Goal: Information Seeking & Learning: Learn about a topic

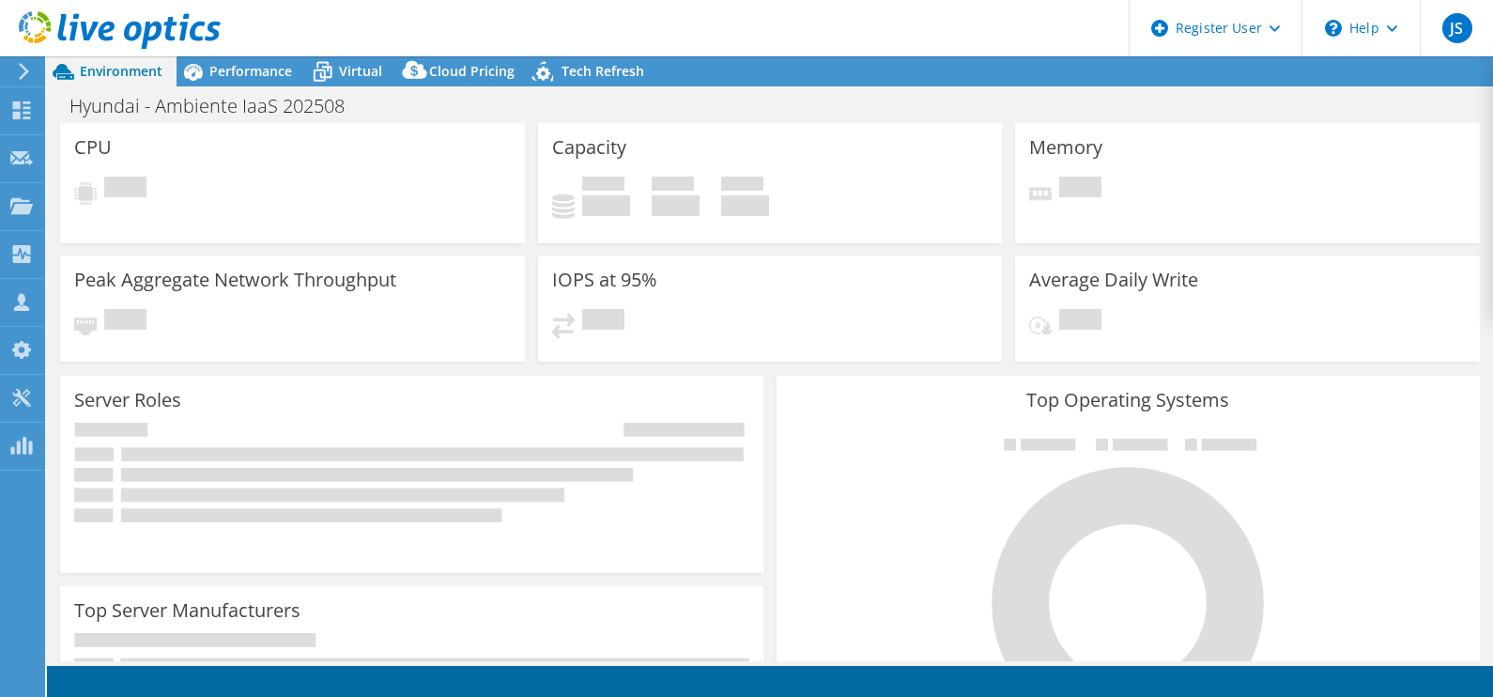
select select "USD"
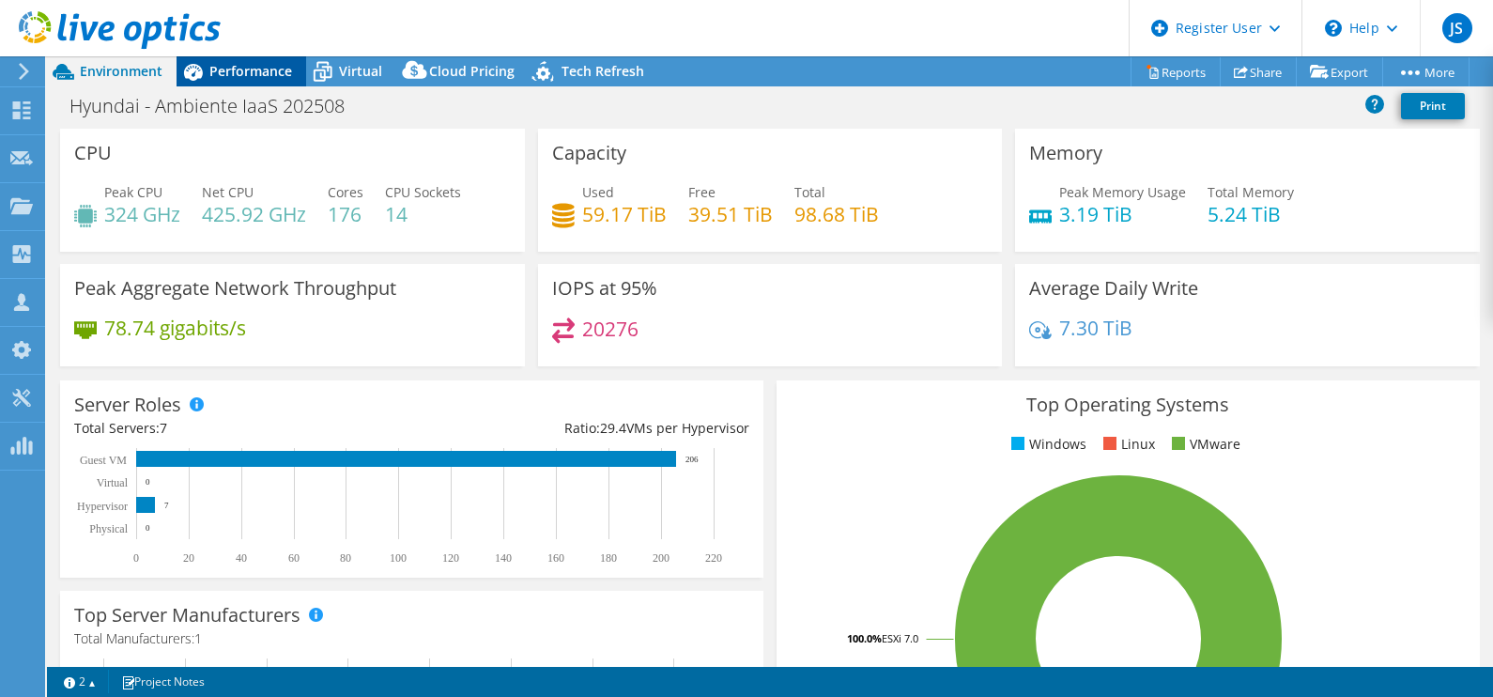
click at [219, 70] on span "Performance" at bounding box center [250, 71] width 83 height 18
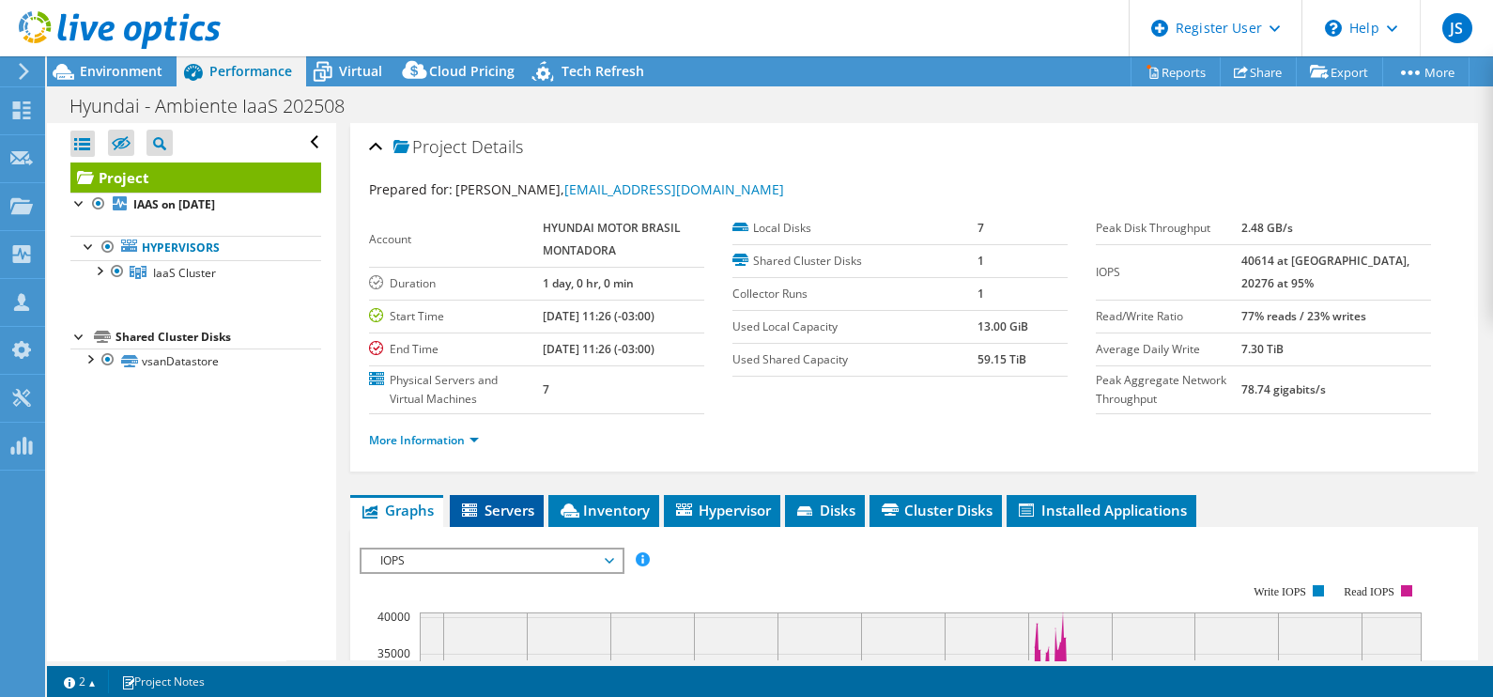
click at [515, 503] on span "Servers" at bounding box center [496, 510] width 75 height 19
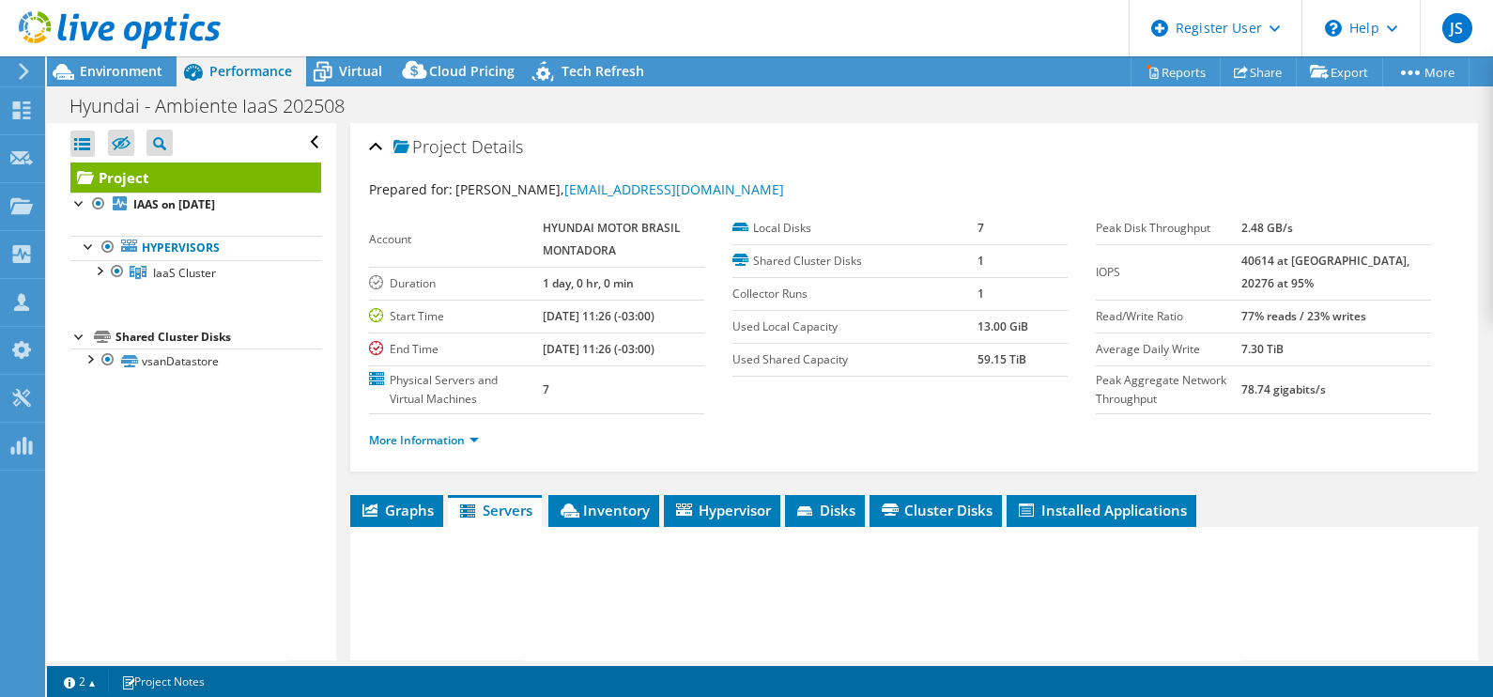
scroll to position [334, 0]
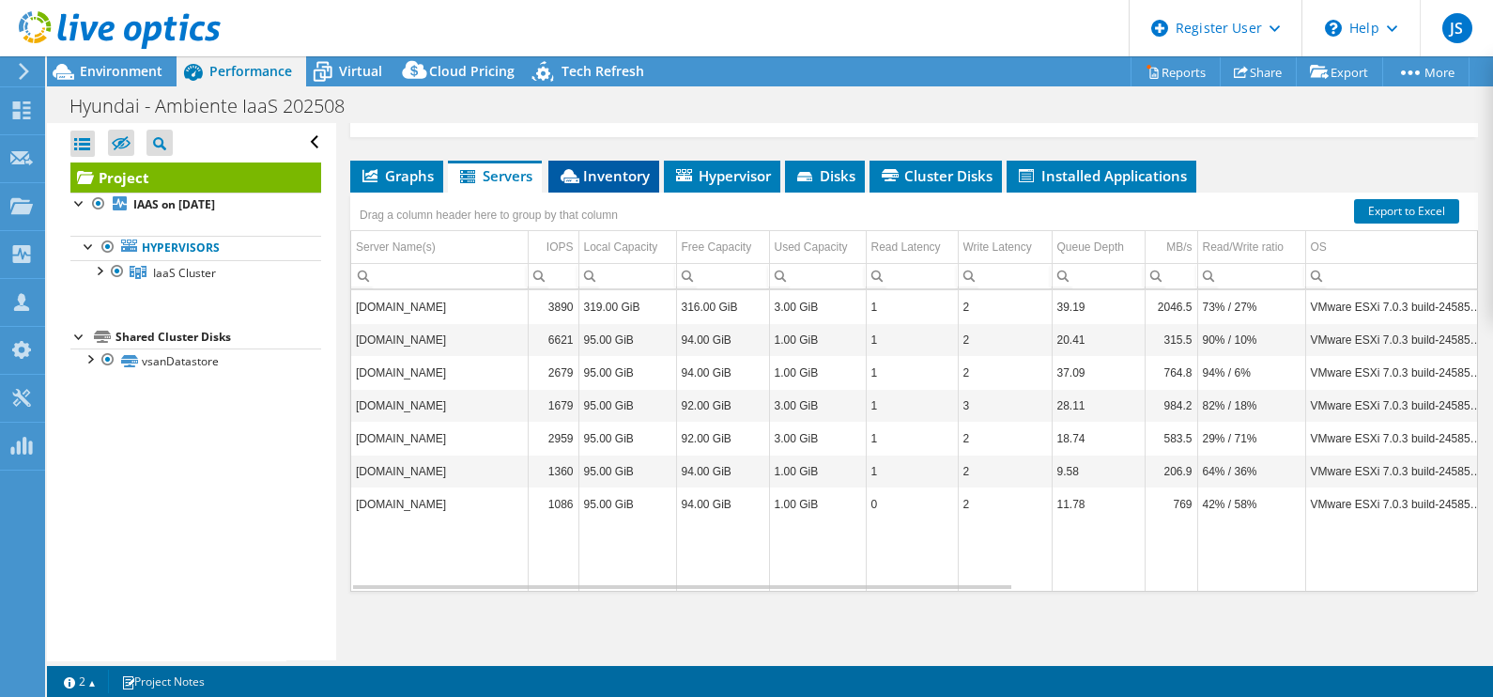
click at [606, 169] on span "Inventory" at bounding box center [604, 175] width 92 height 19
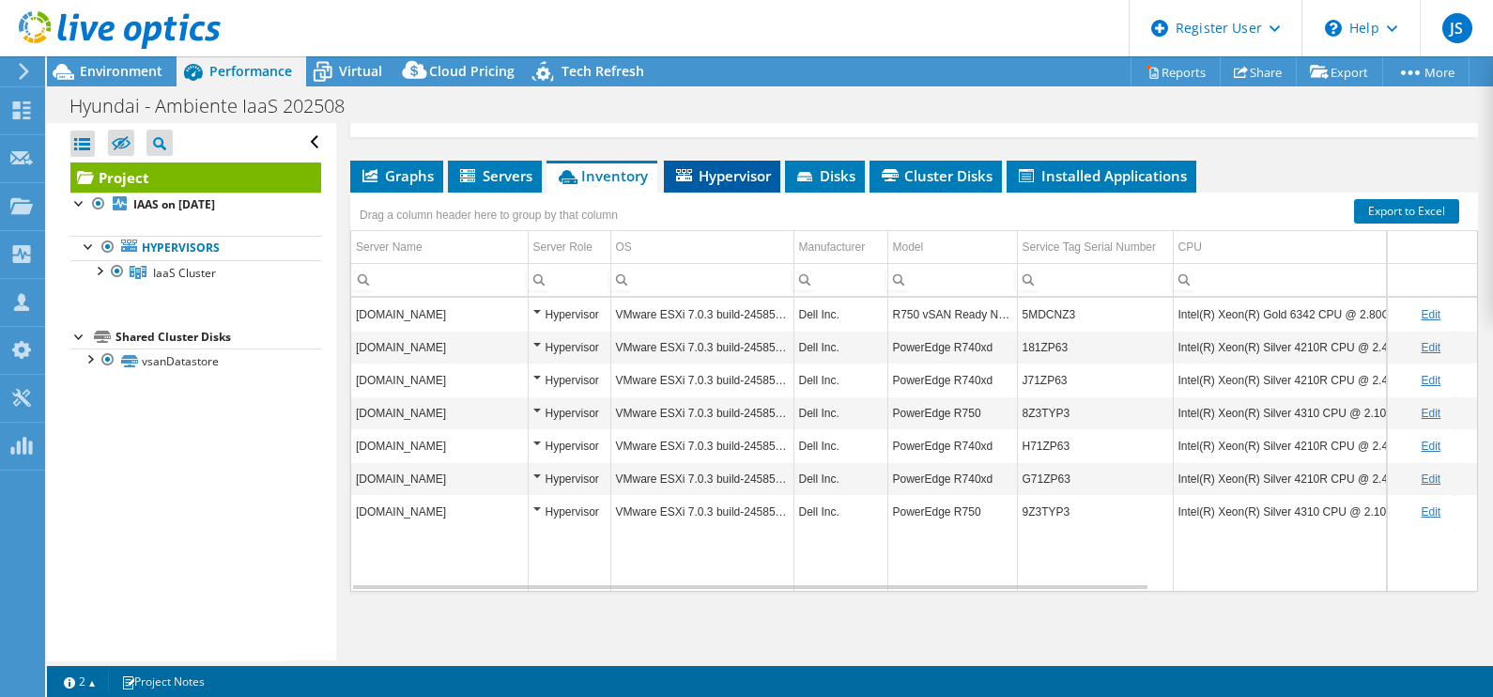
click at [722, 179] on span "Hypervisor" at bounding box center [722, 175] width 98 height 19
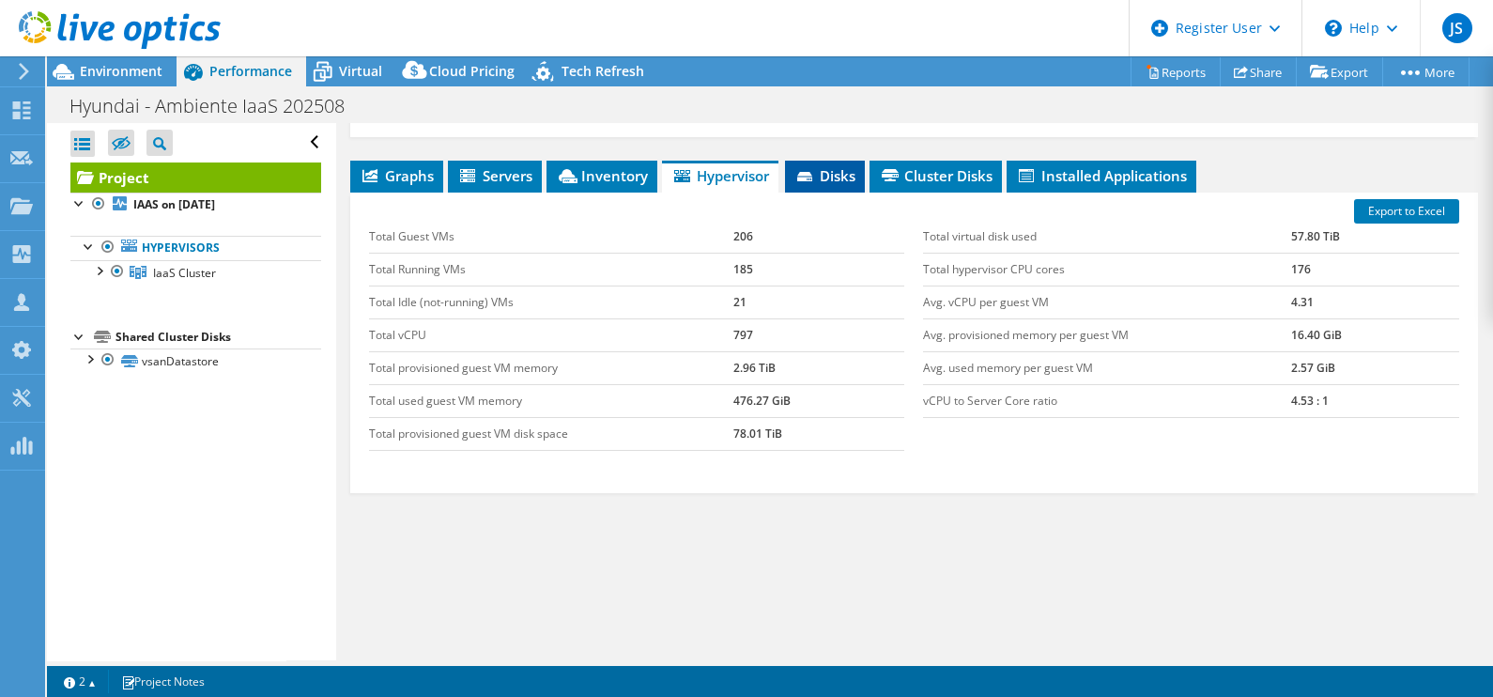
click at [824, 168] on span "Disks" at bounding box center [825, 175] width 61 height 19
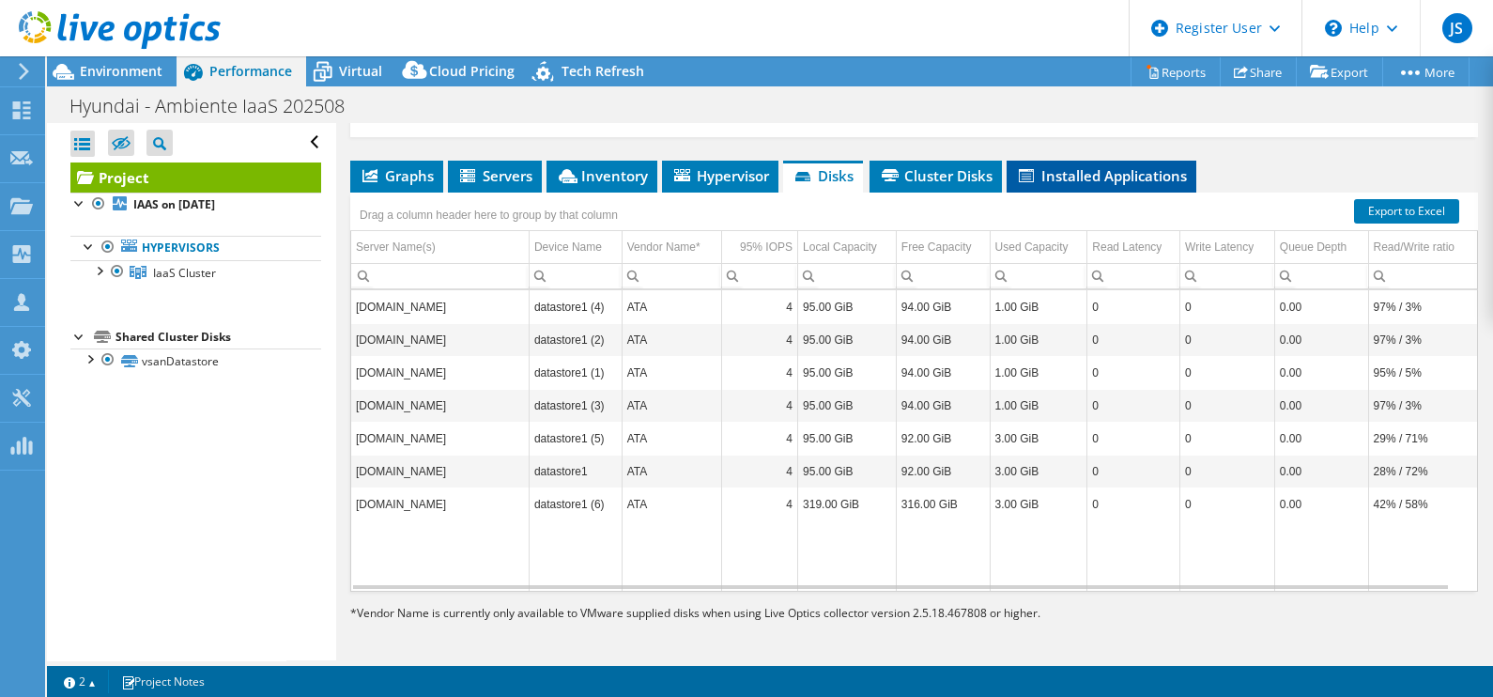
click at [1077, 173] on span "Installed Applications" at bounding box center [1101, 175] width 171 height 19
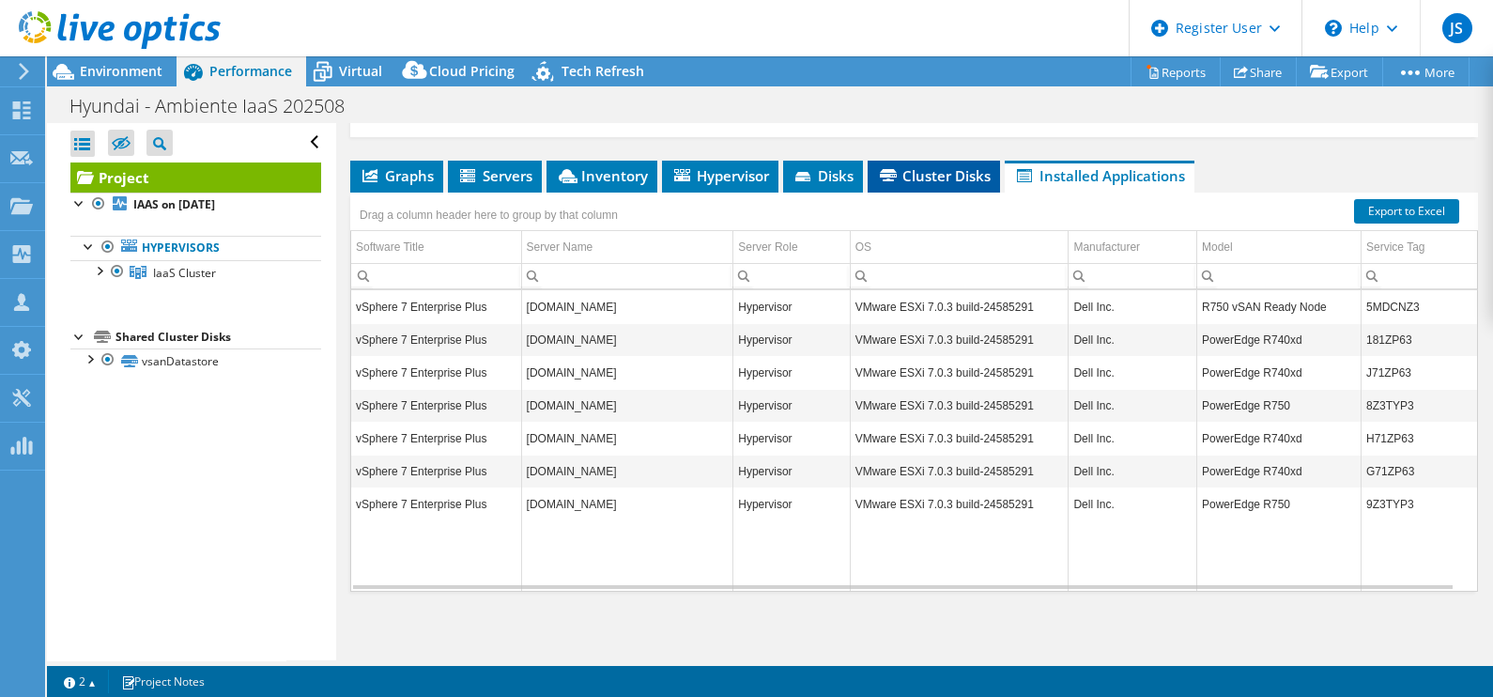
click at [977, 183] on li "Cluster Disks" at bounding box center [934, 177] width 132 height 32
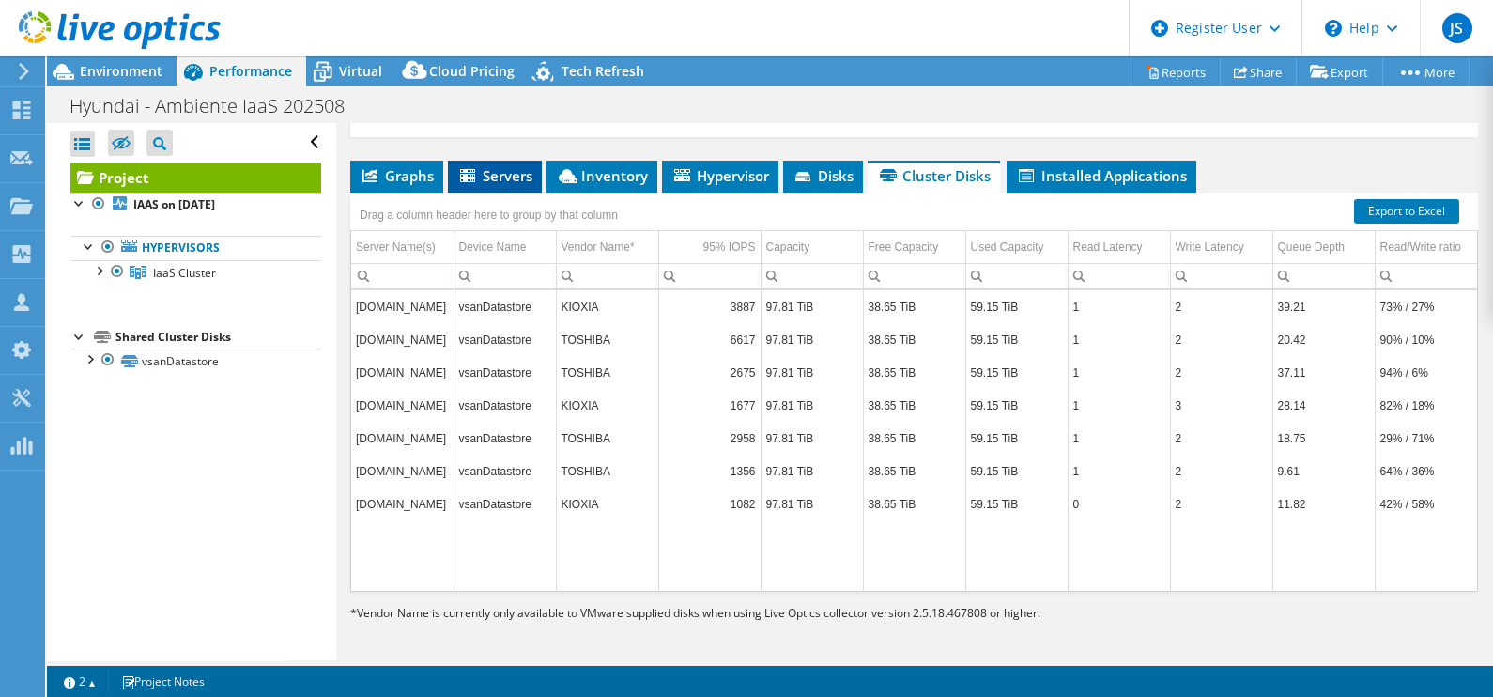
click at [490, 177] on span "Servers" at bounding box center [494, 175] width 75 height 19
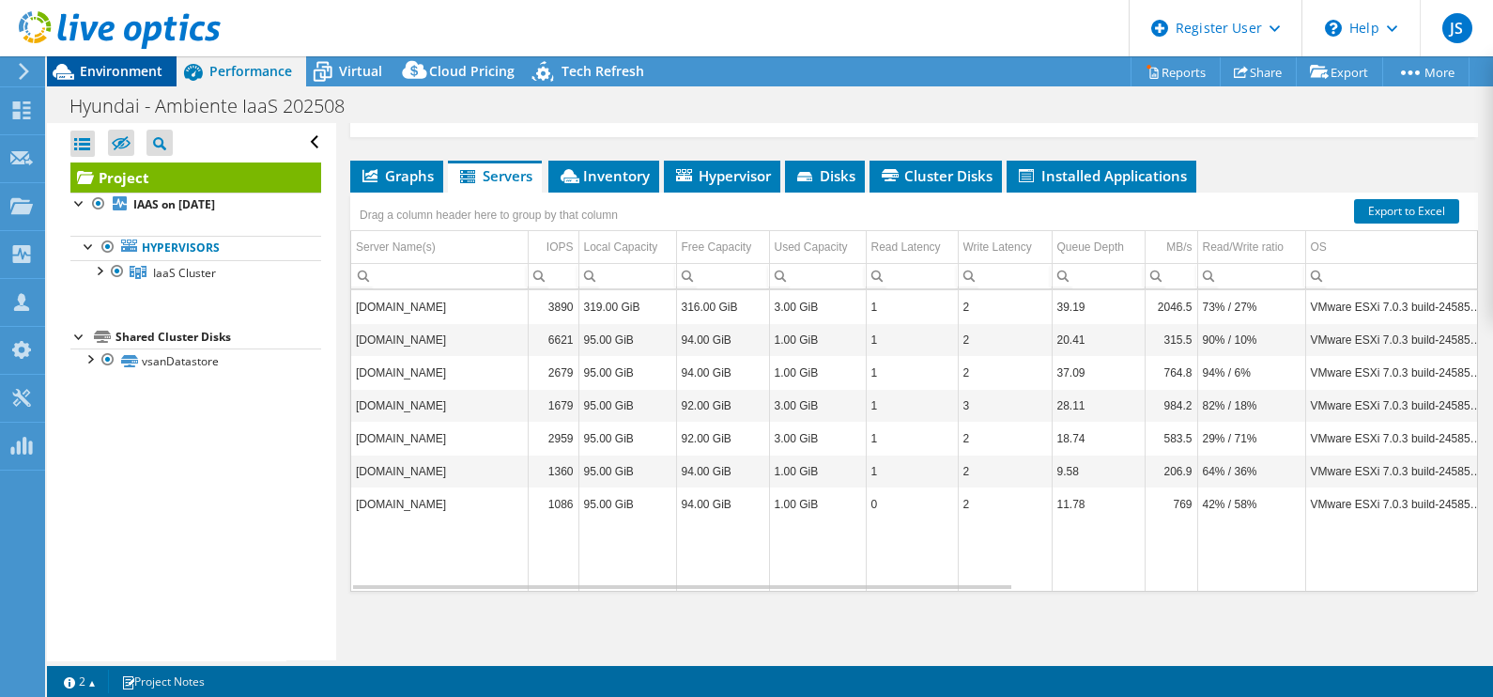
click at [133, 80] on div "Environment" at bounding box center [112, 71] width 130 height 30
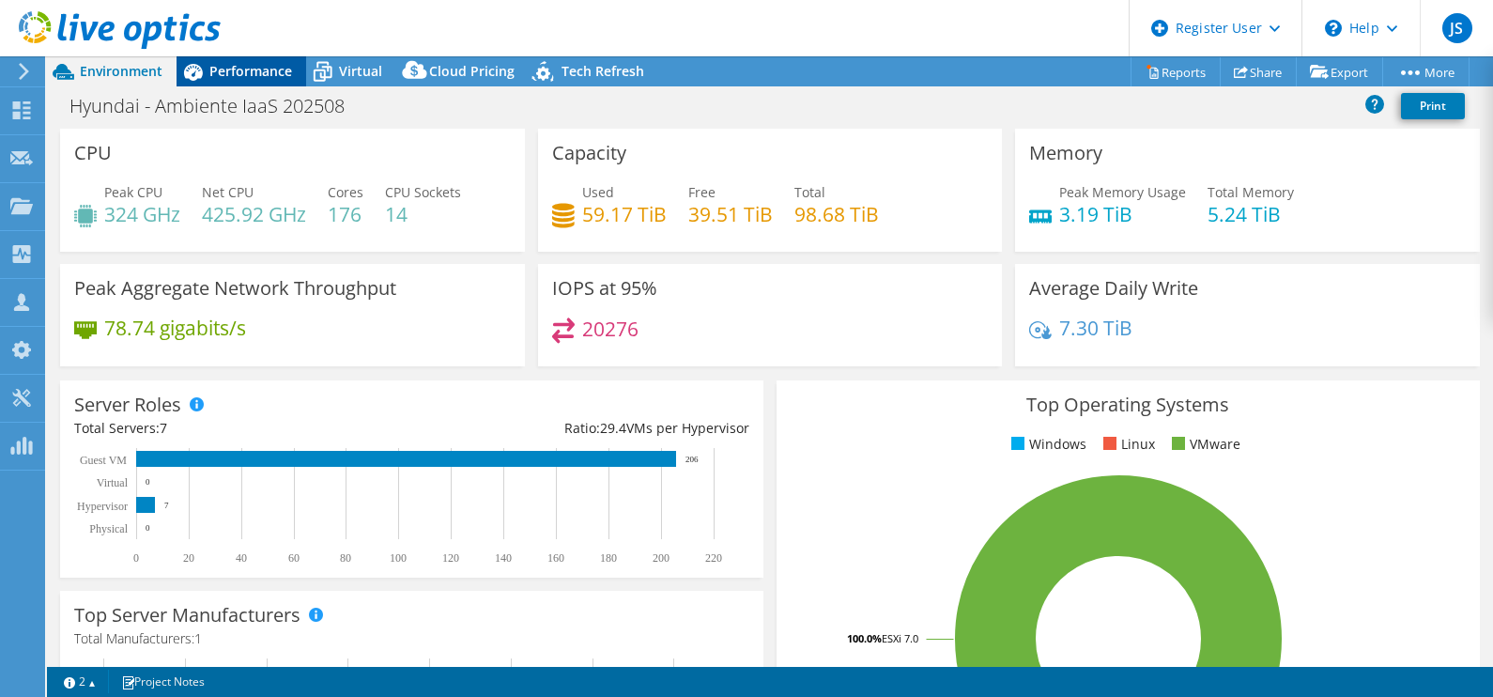
click at [228, 64] on span "Performance" at bounding box center [250, 71] width 83 height 18
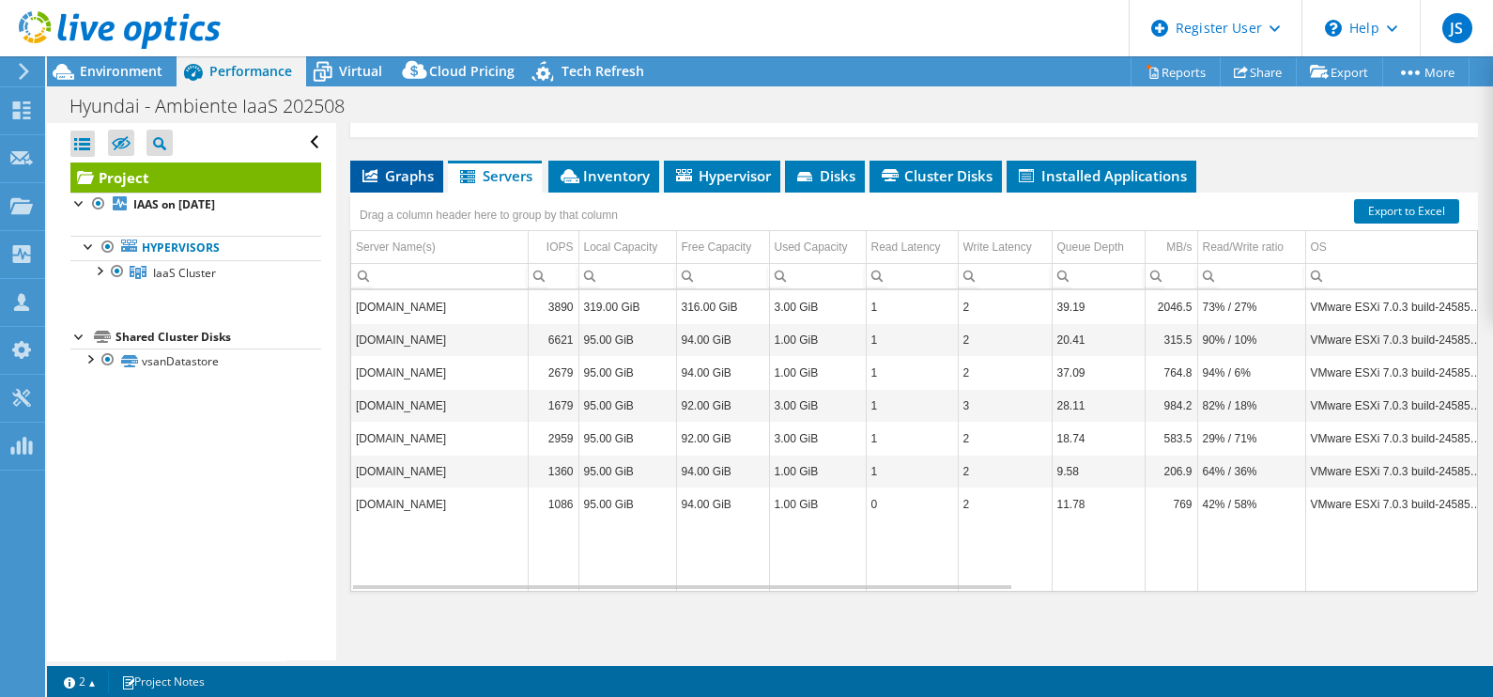
click at [396, 166] on span "Graphs" at bounding box center [397, 175] width 74 height 19
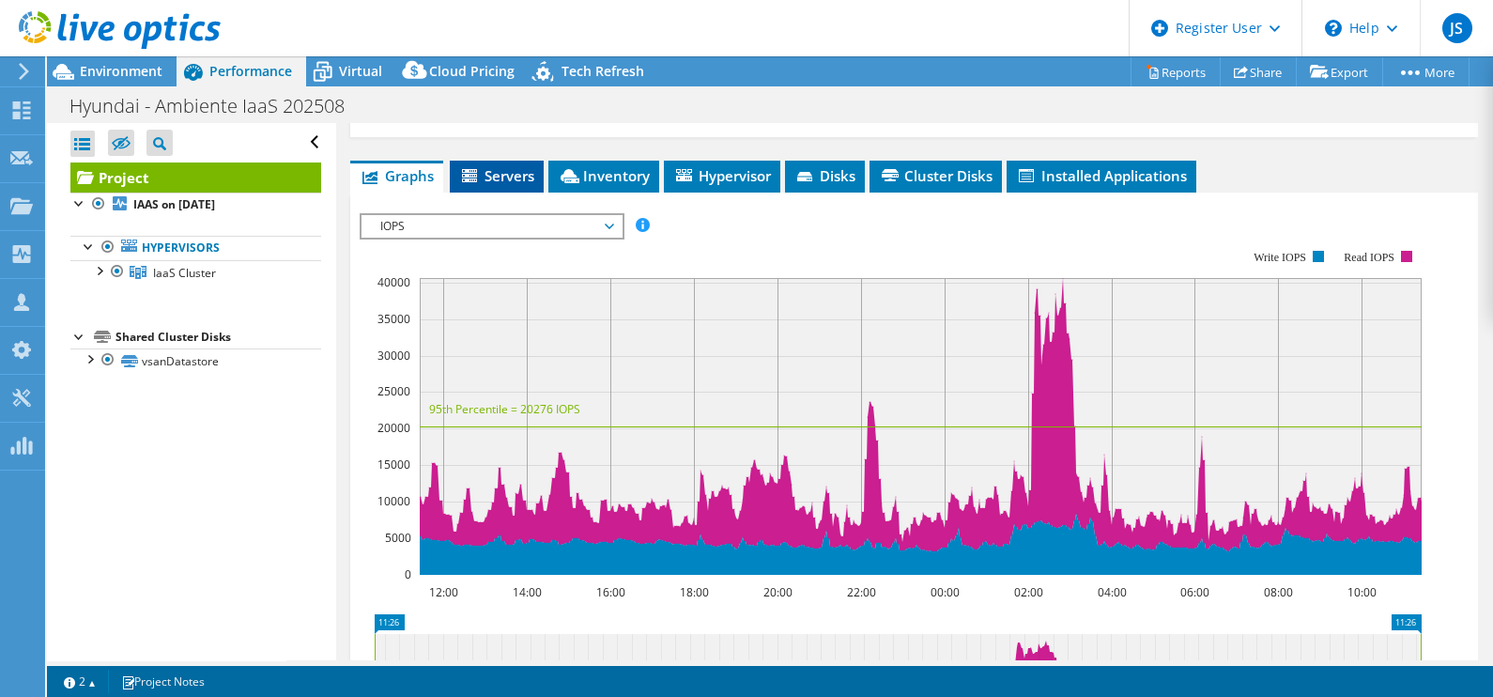
drag, startPoint x: 484, startPoint y: 160, endPoint x: 471, endPoint y: 174, distance: 18.6
click at [484, 169] on li "Servers" at bounding box center [497, 177] width 94 height 32
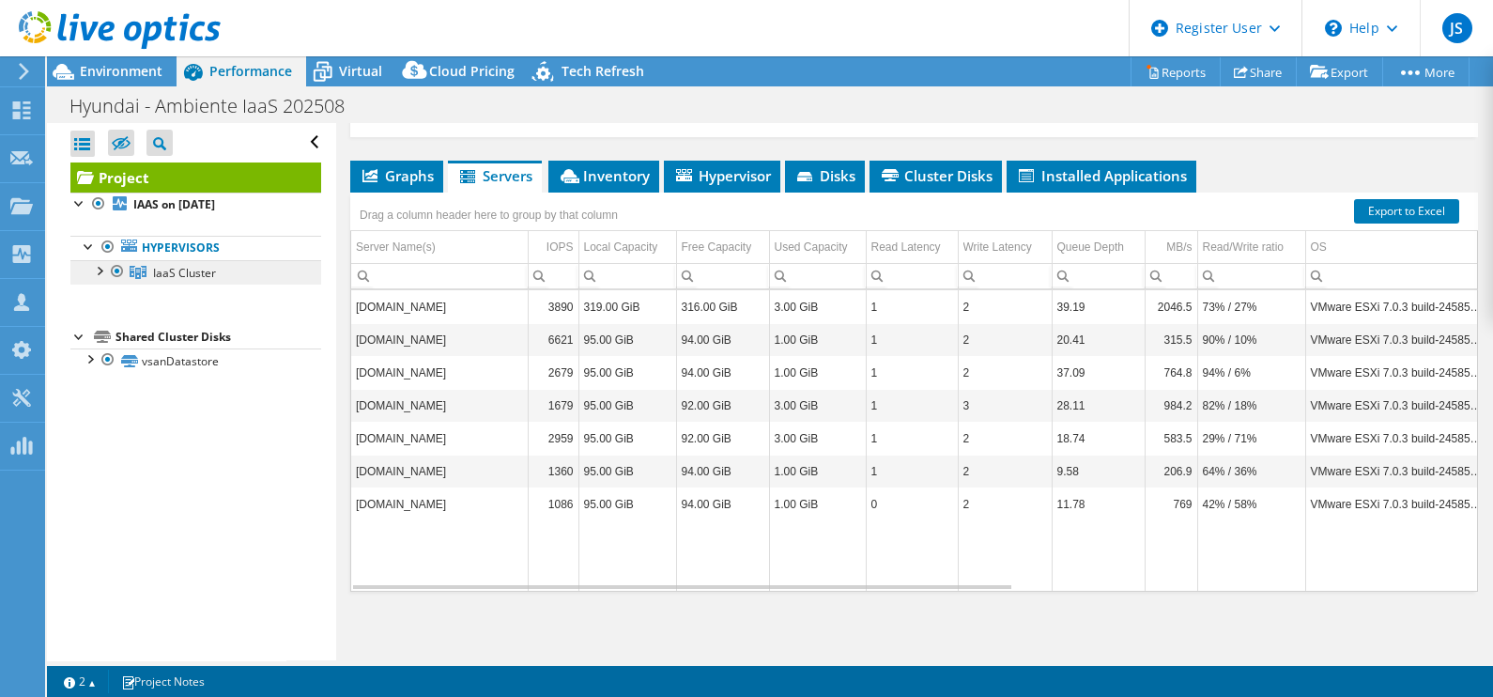
click at [187, 274] on span "IaaS Cluster" at bounding box center [184, 273] width 63 height 16
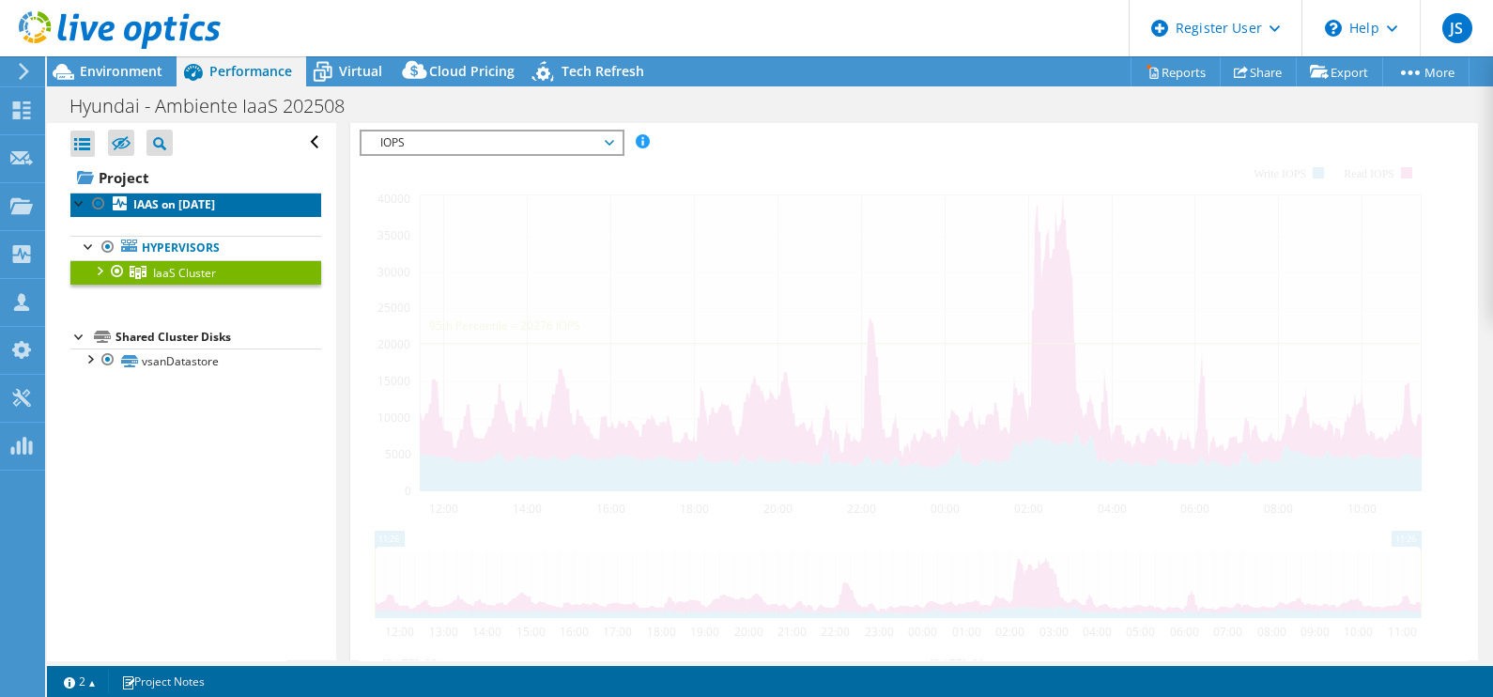
click at [209, 199] on b "IAAS on [DATE]" at bounding box center [174, 204] width 82 height 16
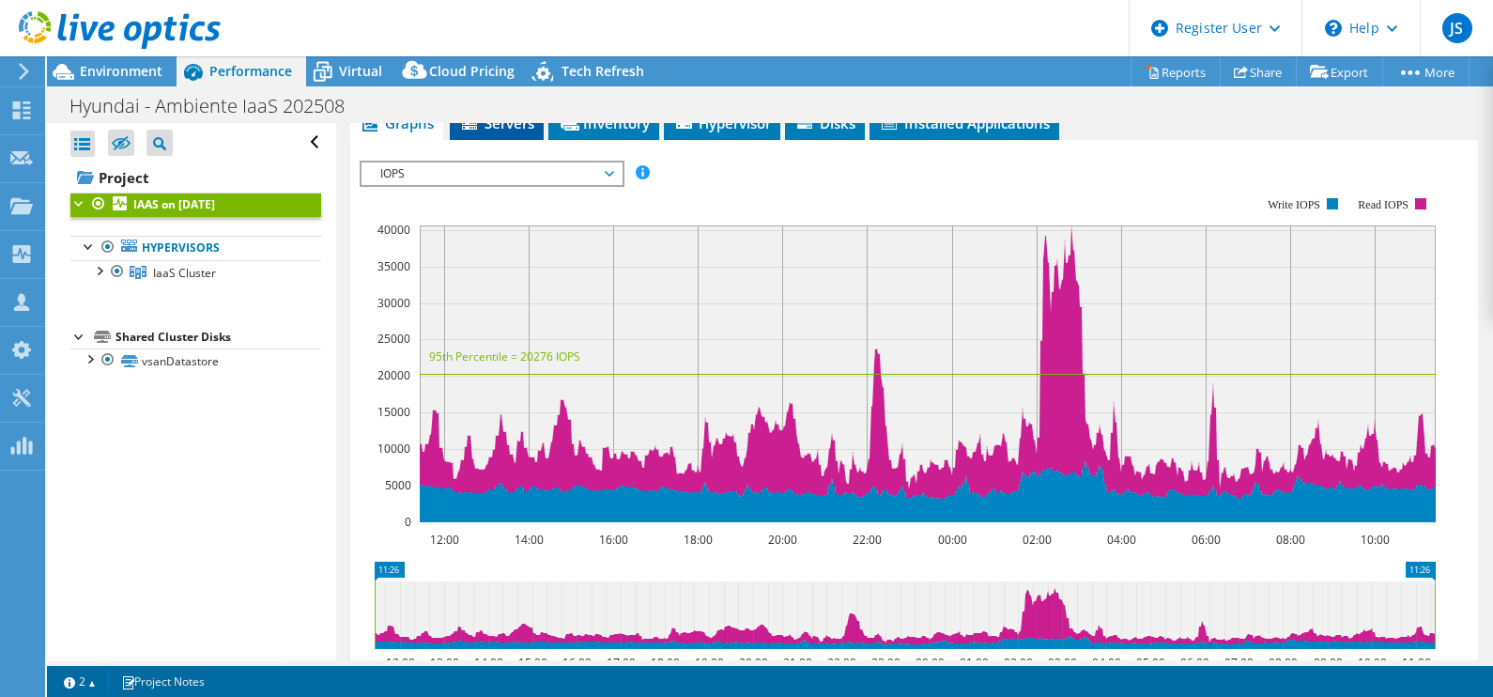
click at [502, 120] on div "Hyundai - Ambiente IaaS 202508 Print" at bounding box center [770, 105] width 1446 height 35
click at [505, 131] on li "Servers" at bounding box center [497, 124] width 94 height 32
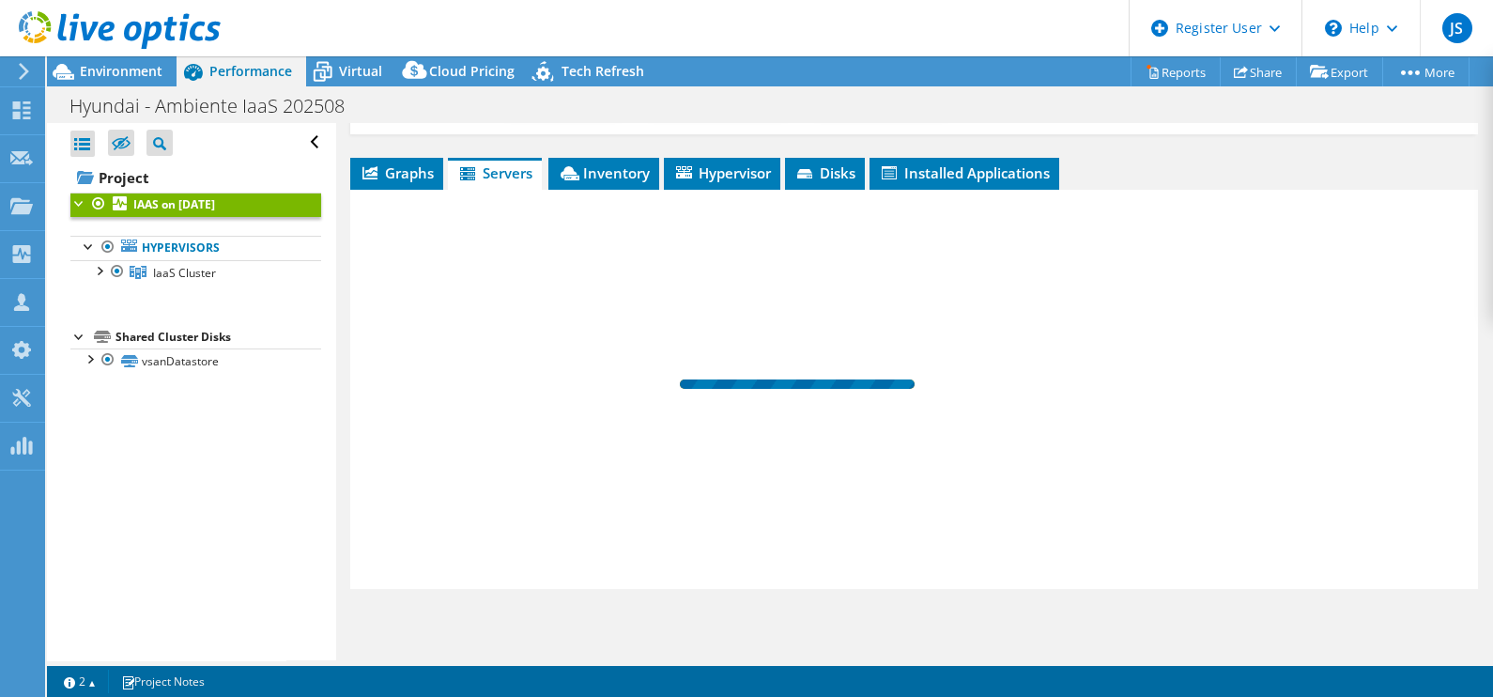
scroll to position [283, 0]
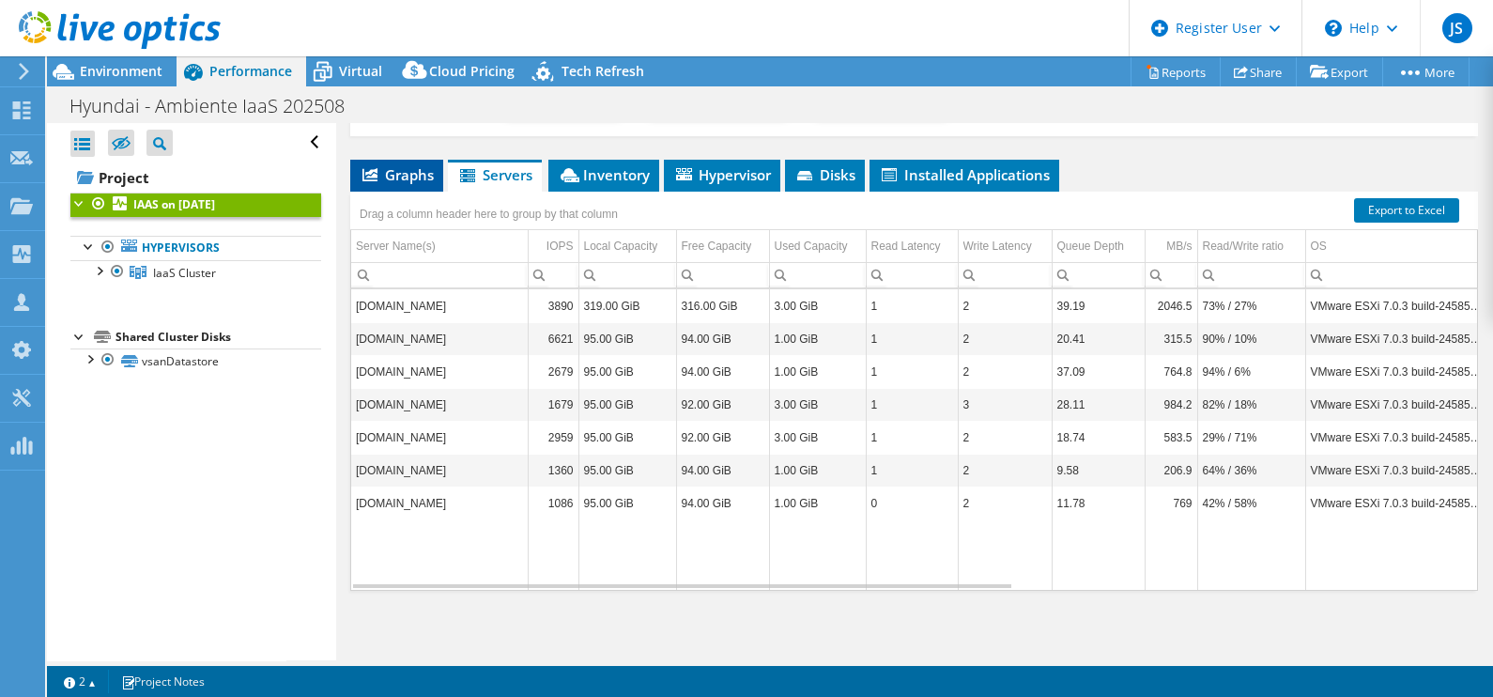
click at [401, 168] on span "Graphs" at bounding box center [397, 174] width 74 height 19
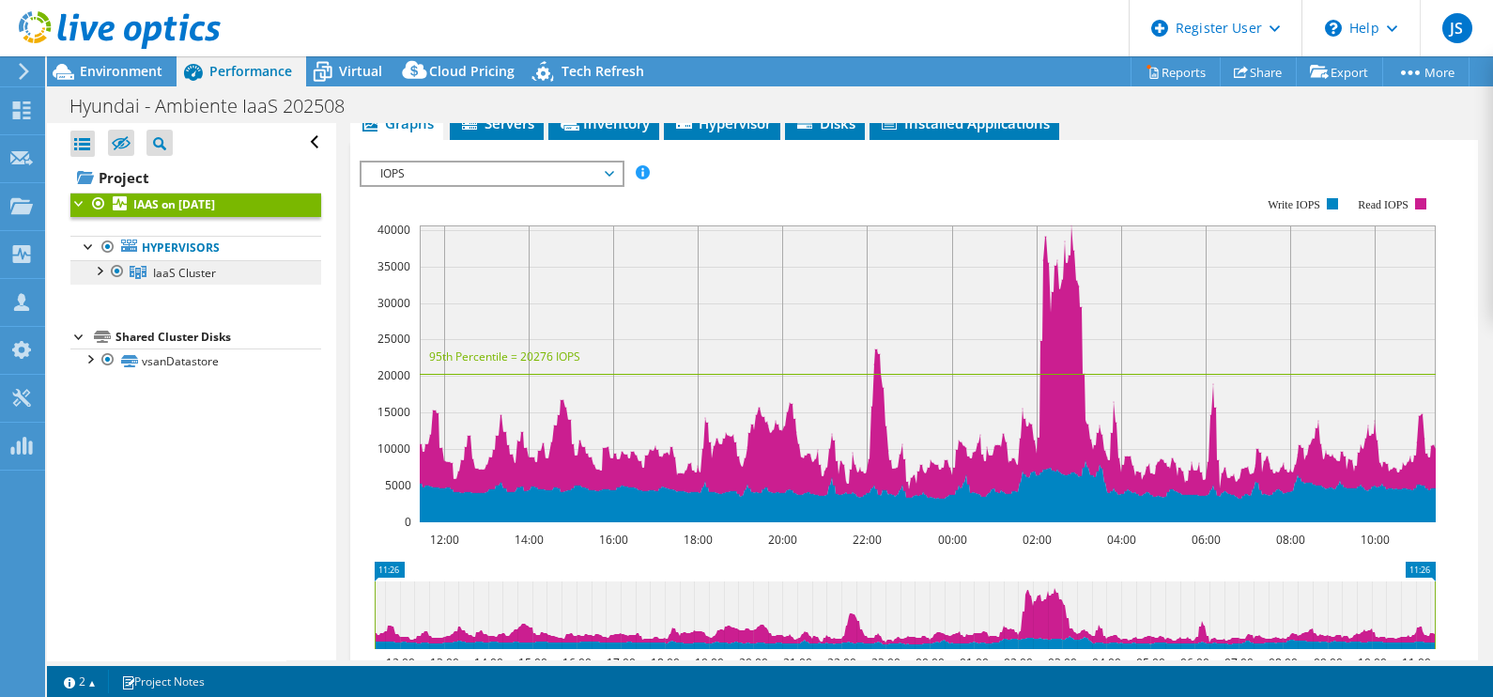
click at [195, 270] on span "IaaS Cluster" at bounding box center [184, 273] width 63 height 16
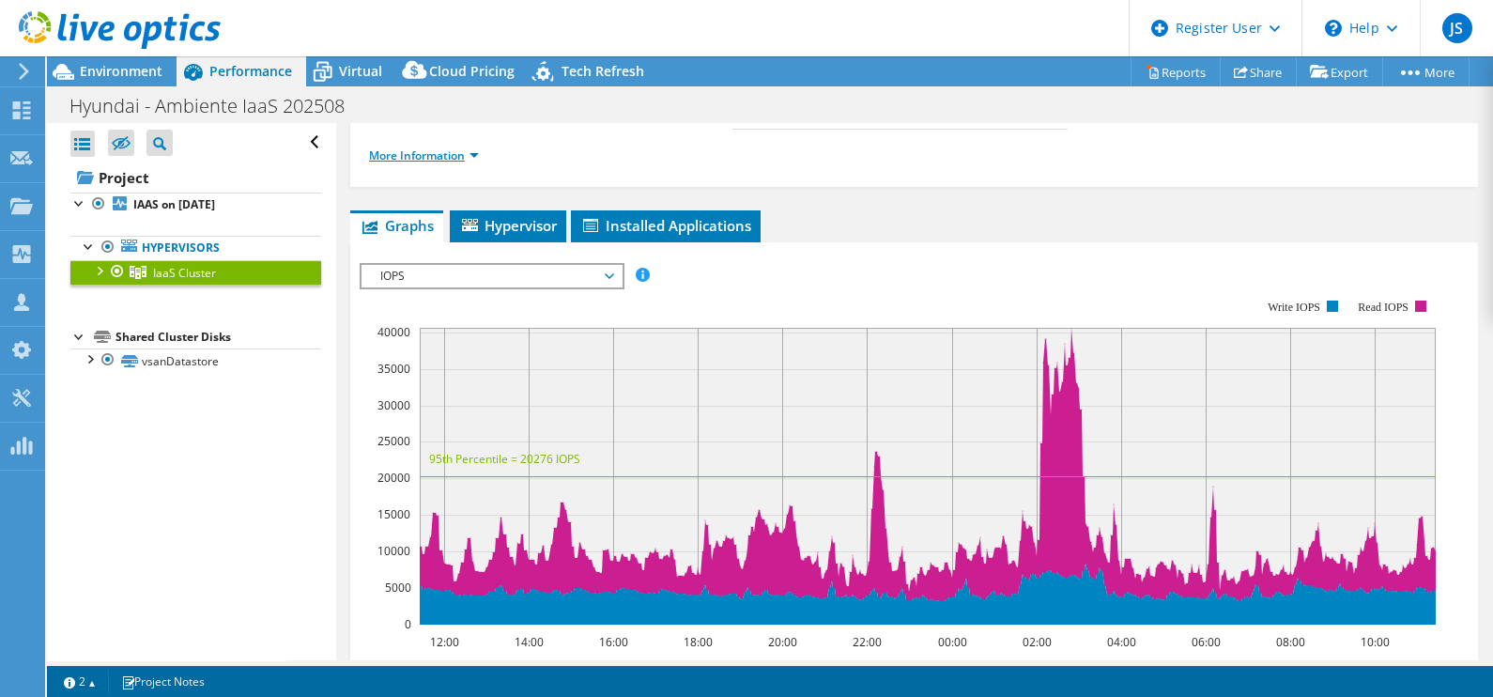
scroll to position [0, 0]
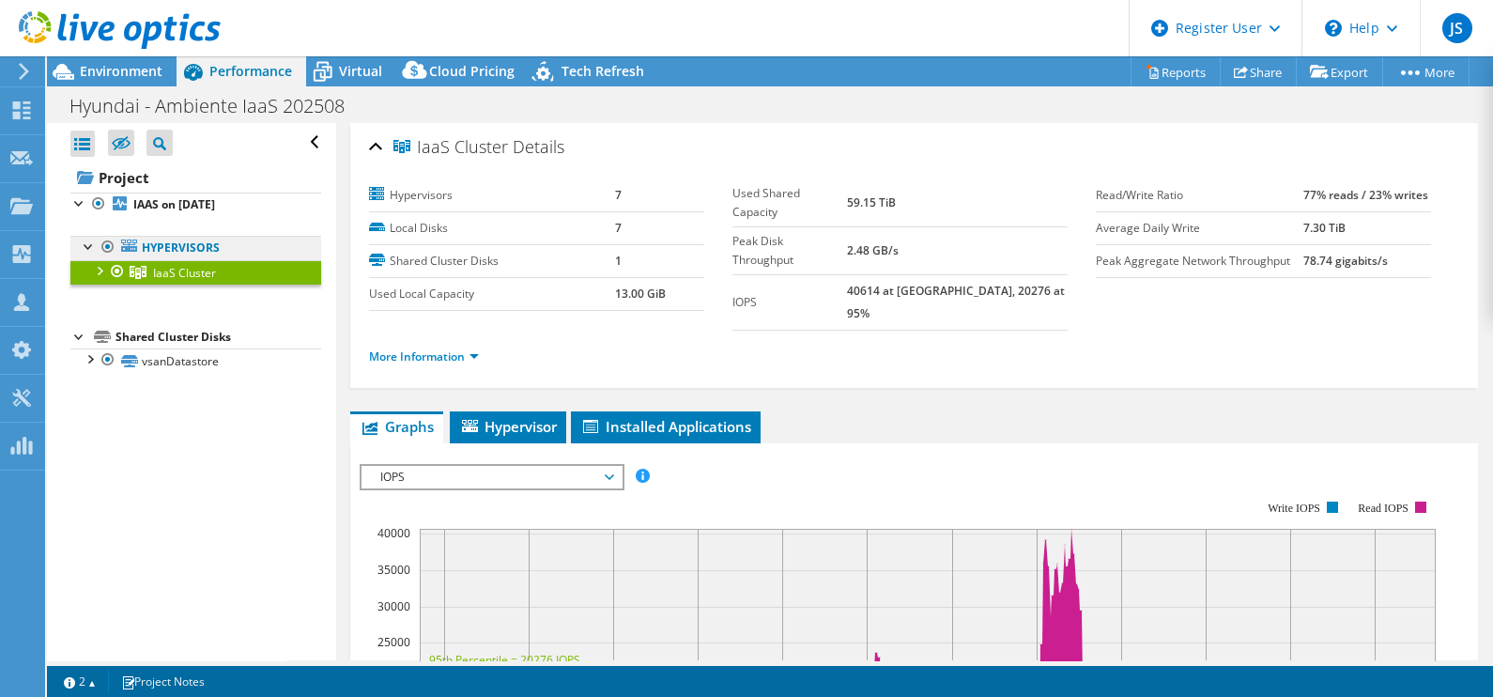
click at [229, 236] on link "Hypervisors" at bounding box center [195, 248] width 251 height 24
click at [213, 244] on link "Hypervisors" at bounding box center [195, 248] width 251 height 24
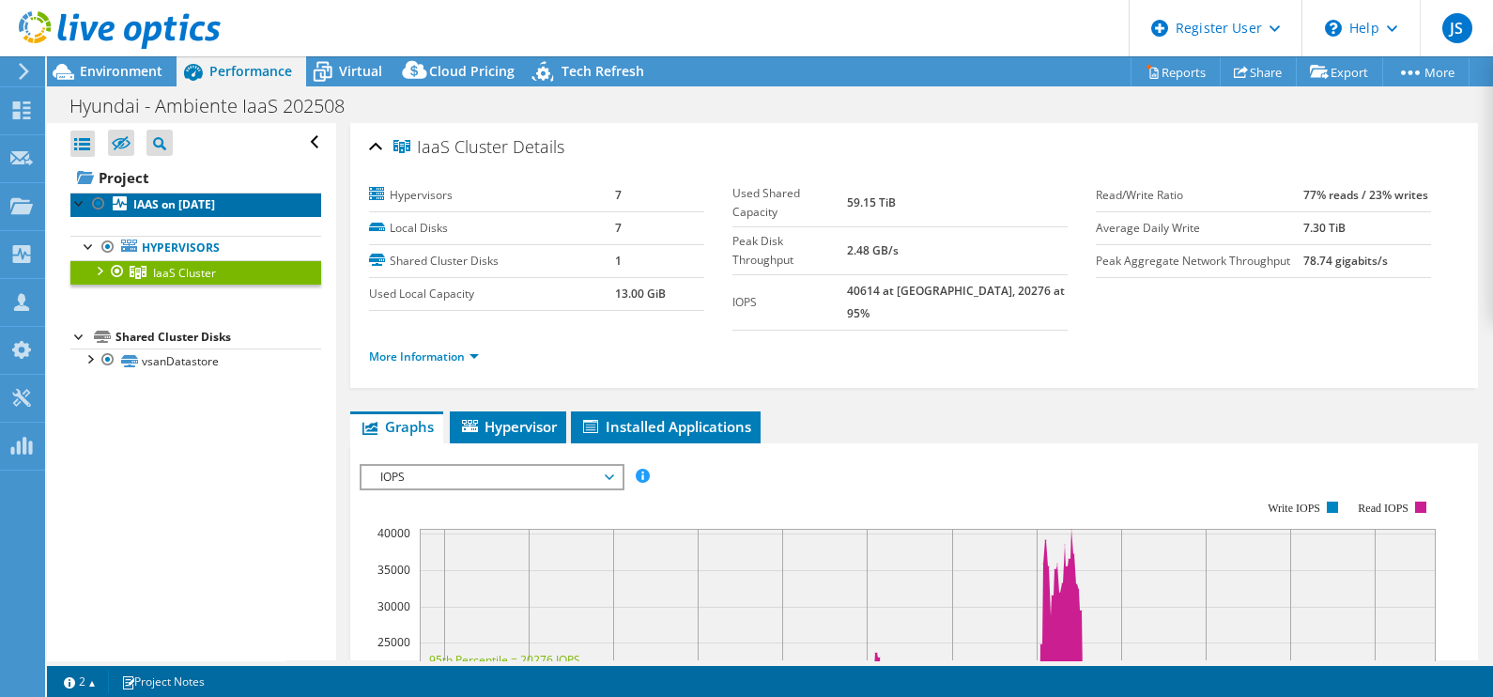
click at [195, 203] on b "IAAS on [DATE]" at bounding box center [174, 204] width 82 height 16
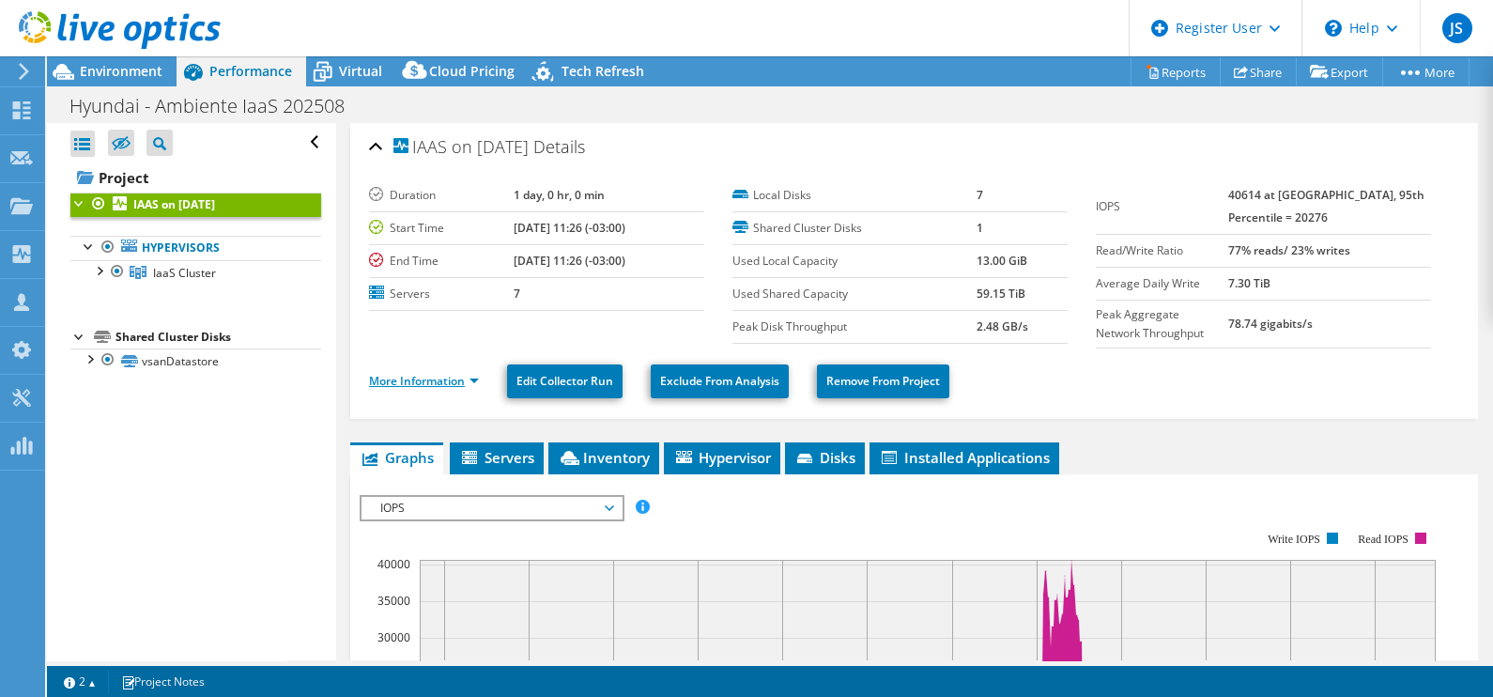
click at [438, 379] on link "More Information" at bounding box center [424, 381] width 110 height 16
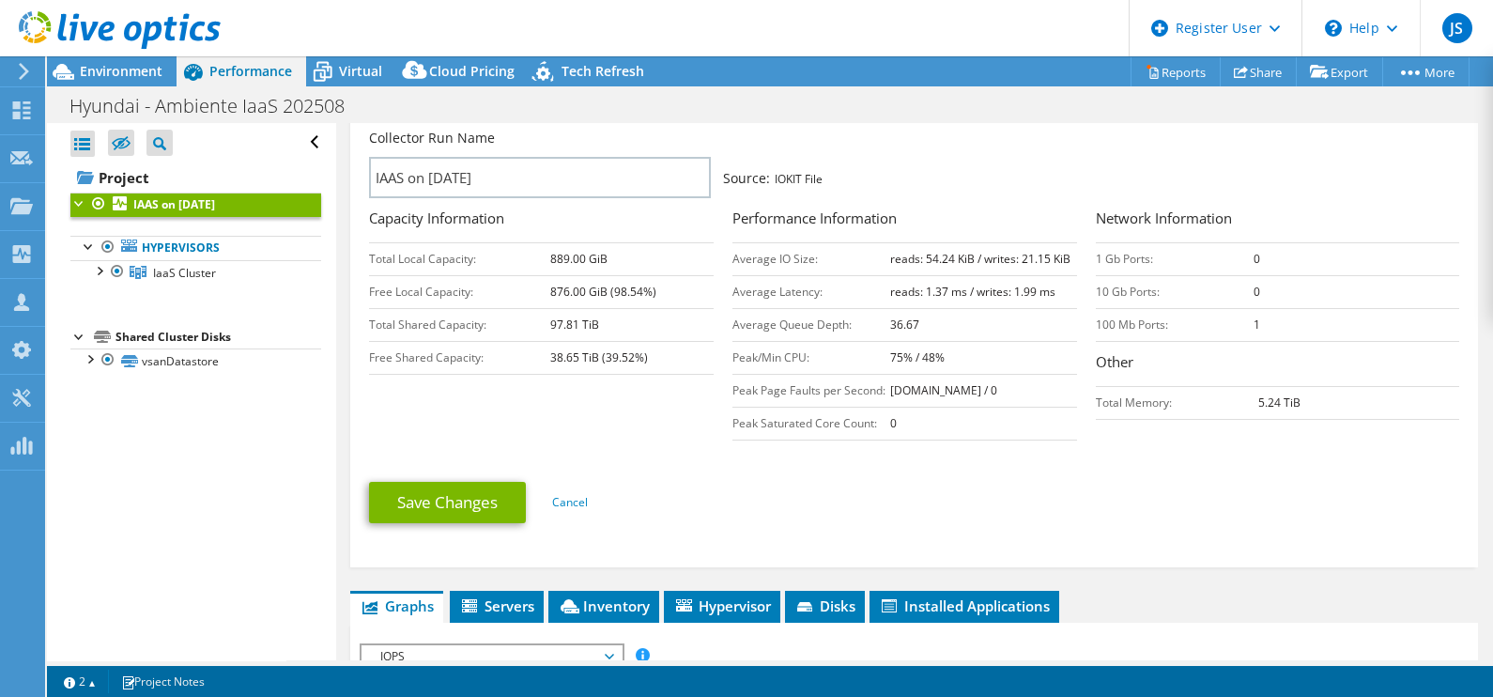
scroll to position [234, 0]
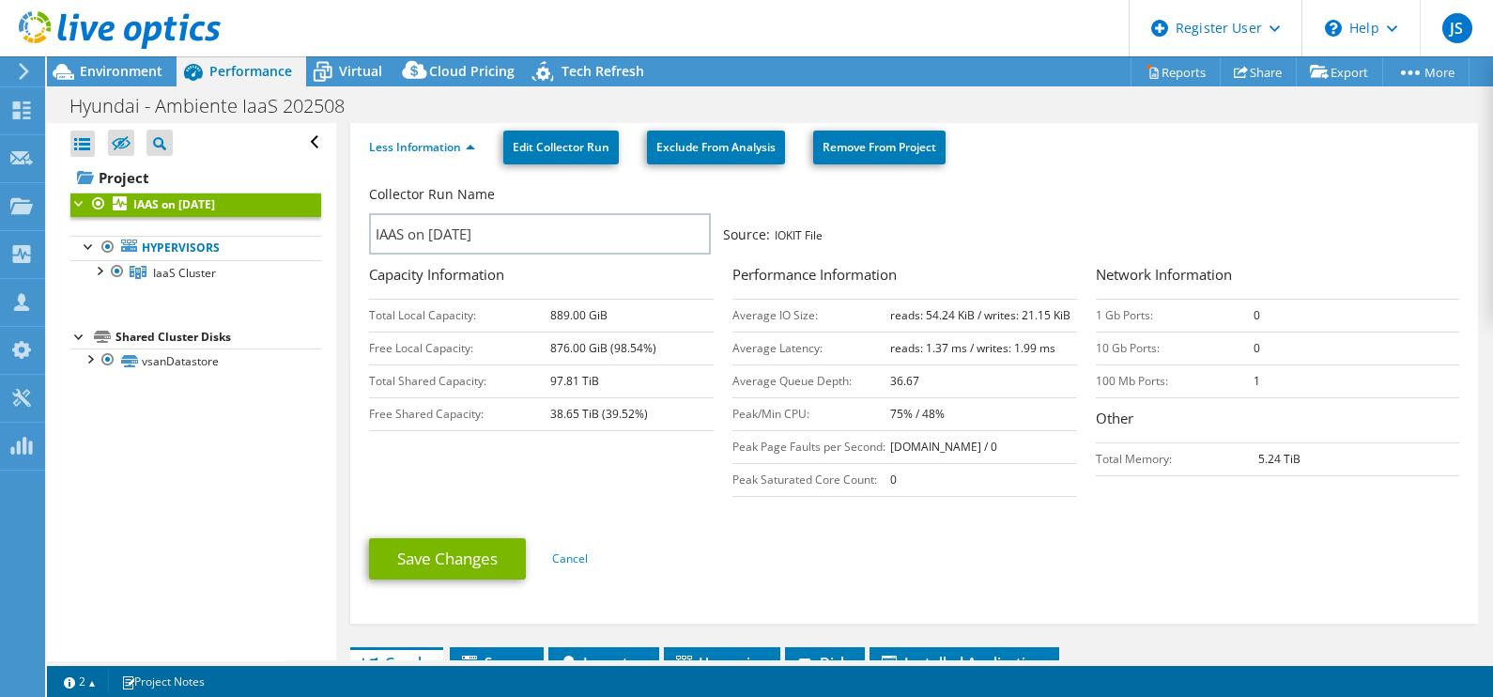
click at [1305, 359] on td "0" at bounding box center [1357, 348] width 206 height 33
